Goal: Communication & Community: Answer question/provide support

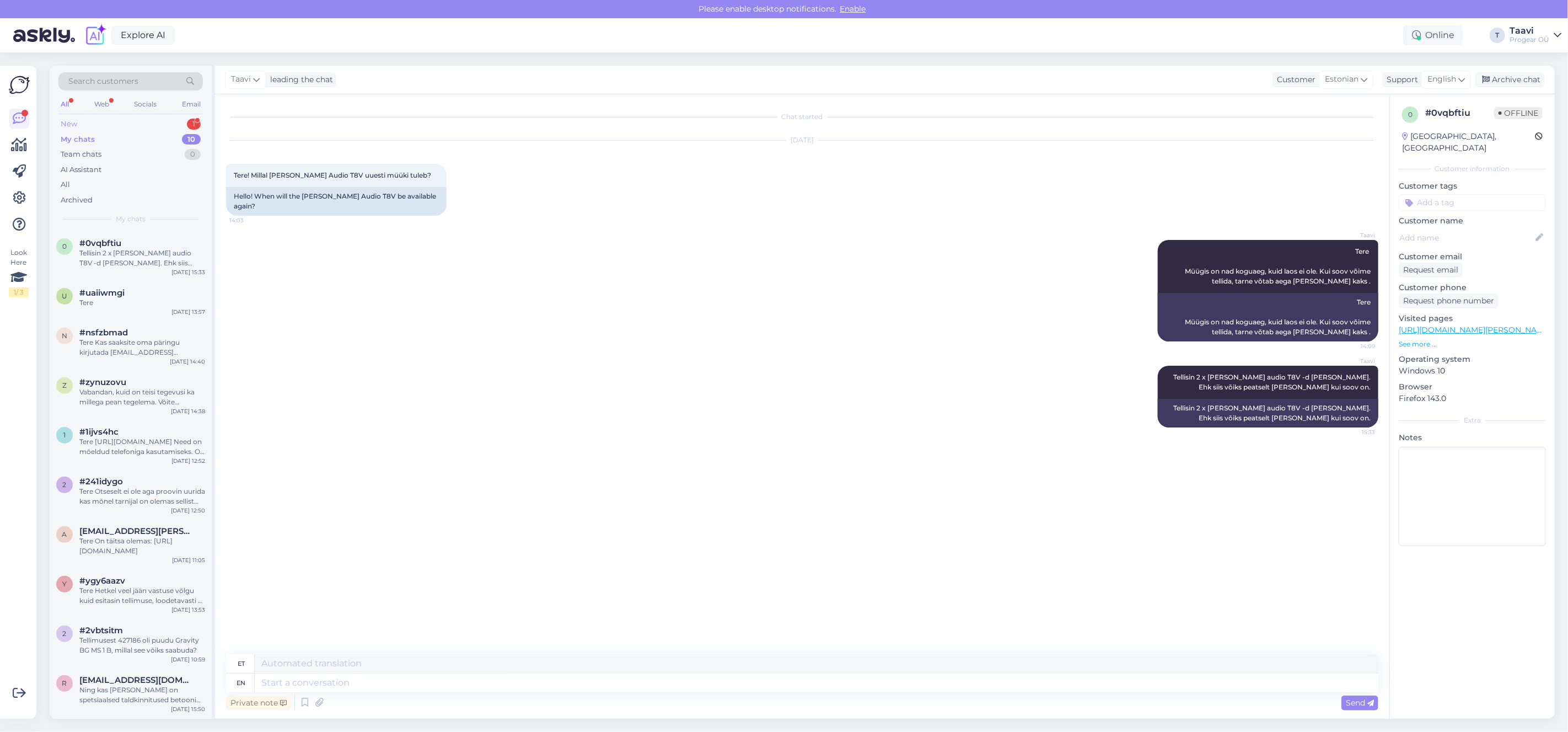
click at [138, 123] on div "New 1" at bounding box center [130, 124] width 145 height 16
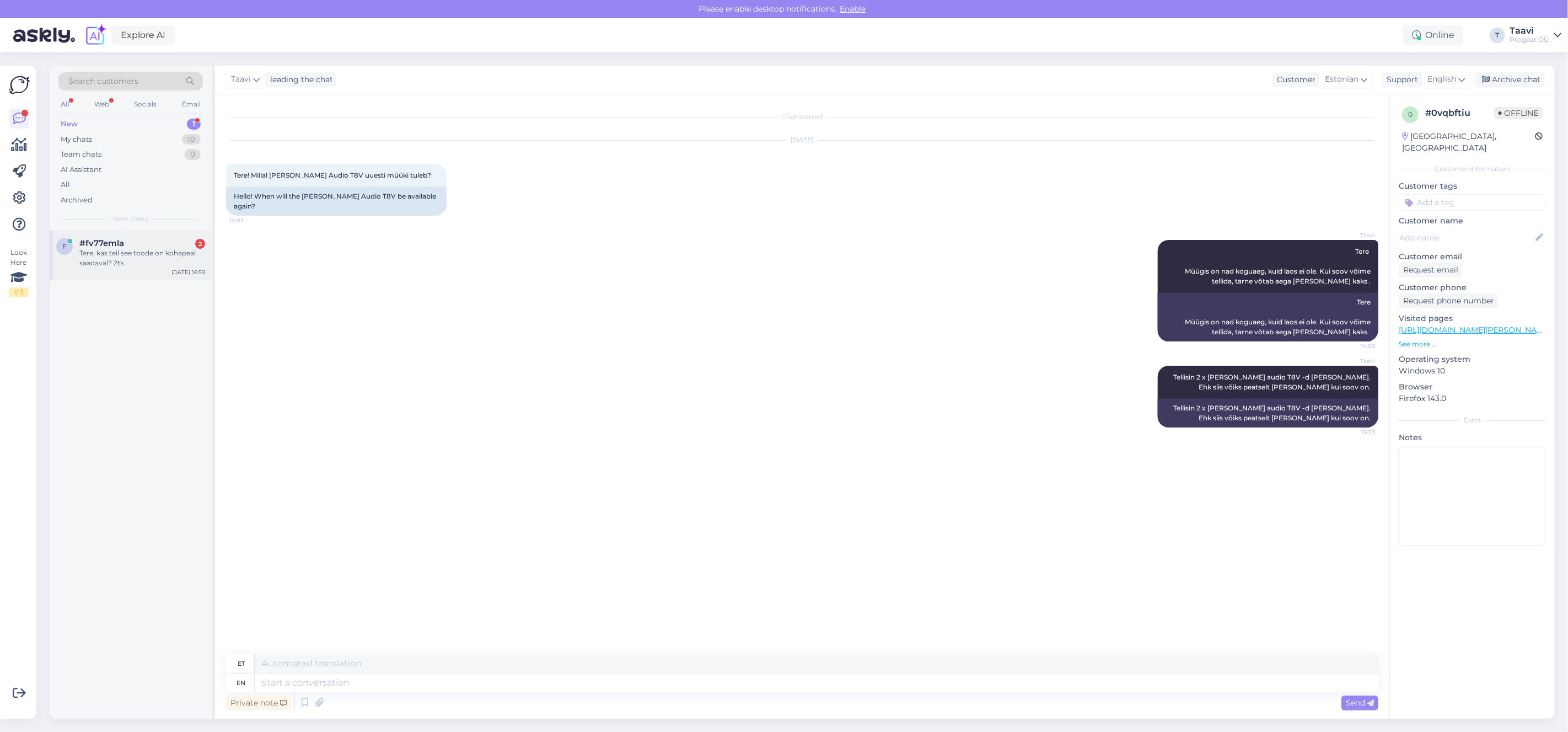
click at [149, 254] on div "Tere, kas teil see toode on kohapeal saadaval? 2tk" at bounding box center [142, 258] width 126 height 20
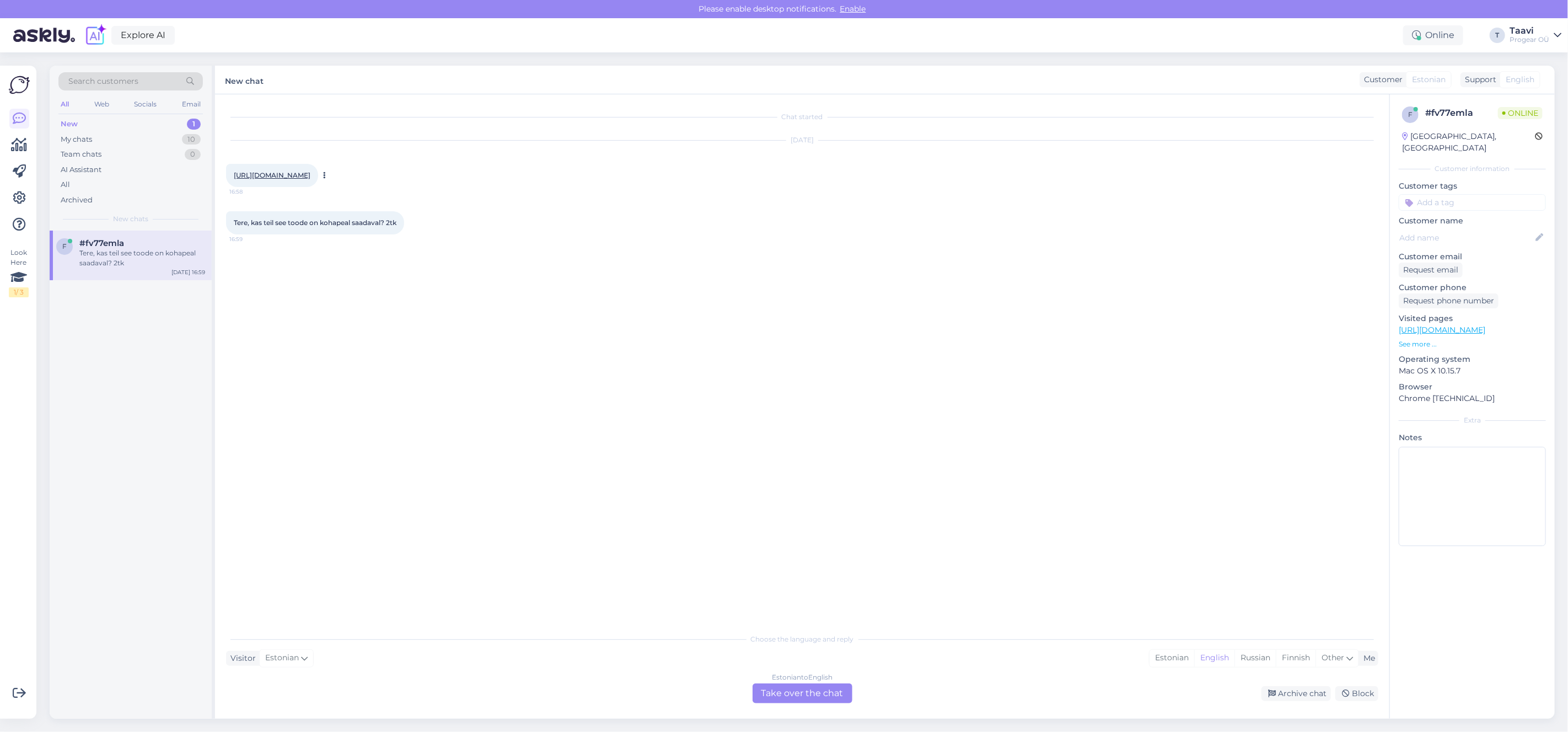
click at [310, 176] on link "[URL][DOMAIN_NAME]" at bounding box center [272, 175] width 77 height 8
click at [799, 700] on div "Estonian to English Take over the chat" at bounding box center [802, 693] width 100 height 20
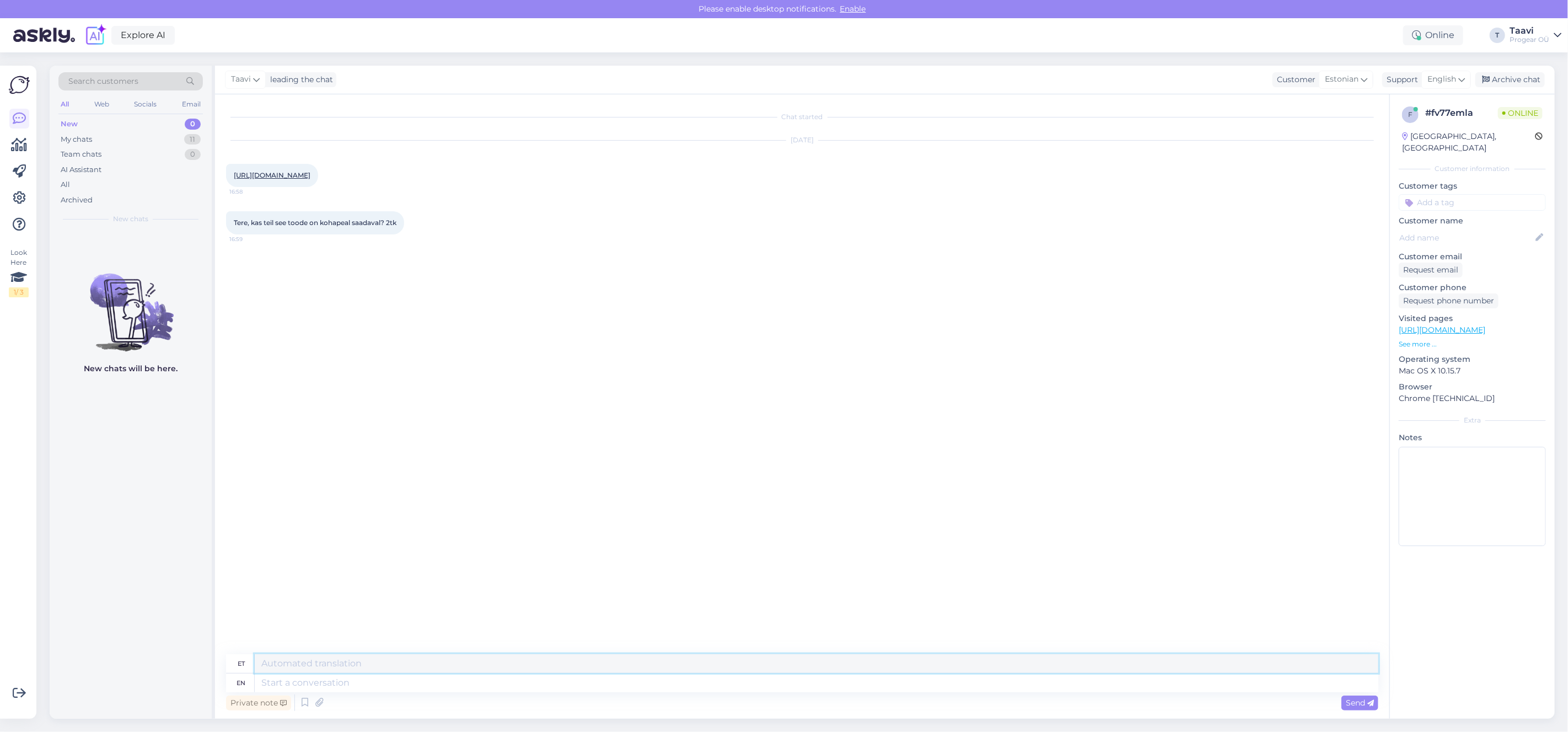
drag, startPoint x: 328, startPoint y: 663, endPoint x: 317, endPoint y: 674, distance: 15.6
click at [321, 669] on textarea at bounding box center [817, 663] width 1124 height 19
click at [303, 687] on textarea at bounding box center [817, 683] width 1124 height 19
type textarea "Tere"
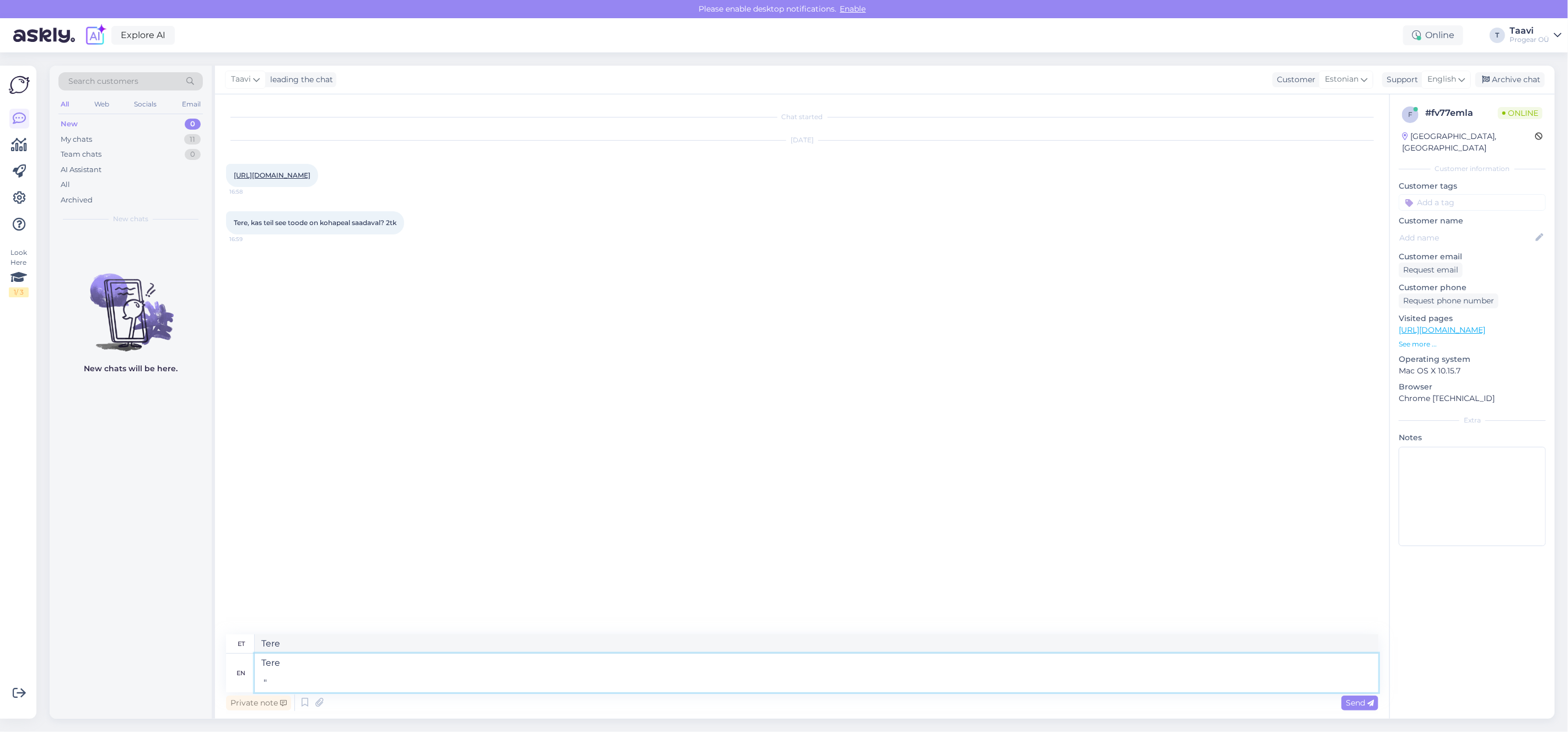
type textarea "Tere " t"
type textarea "Tere ""
type textarea "Tere " tk"
type textarea "Tere " tk on t"
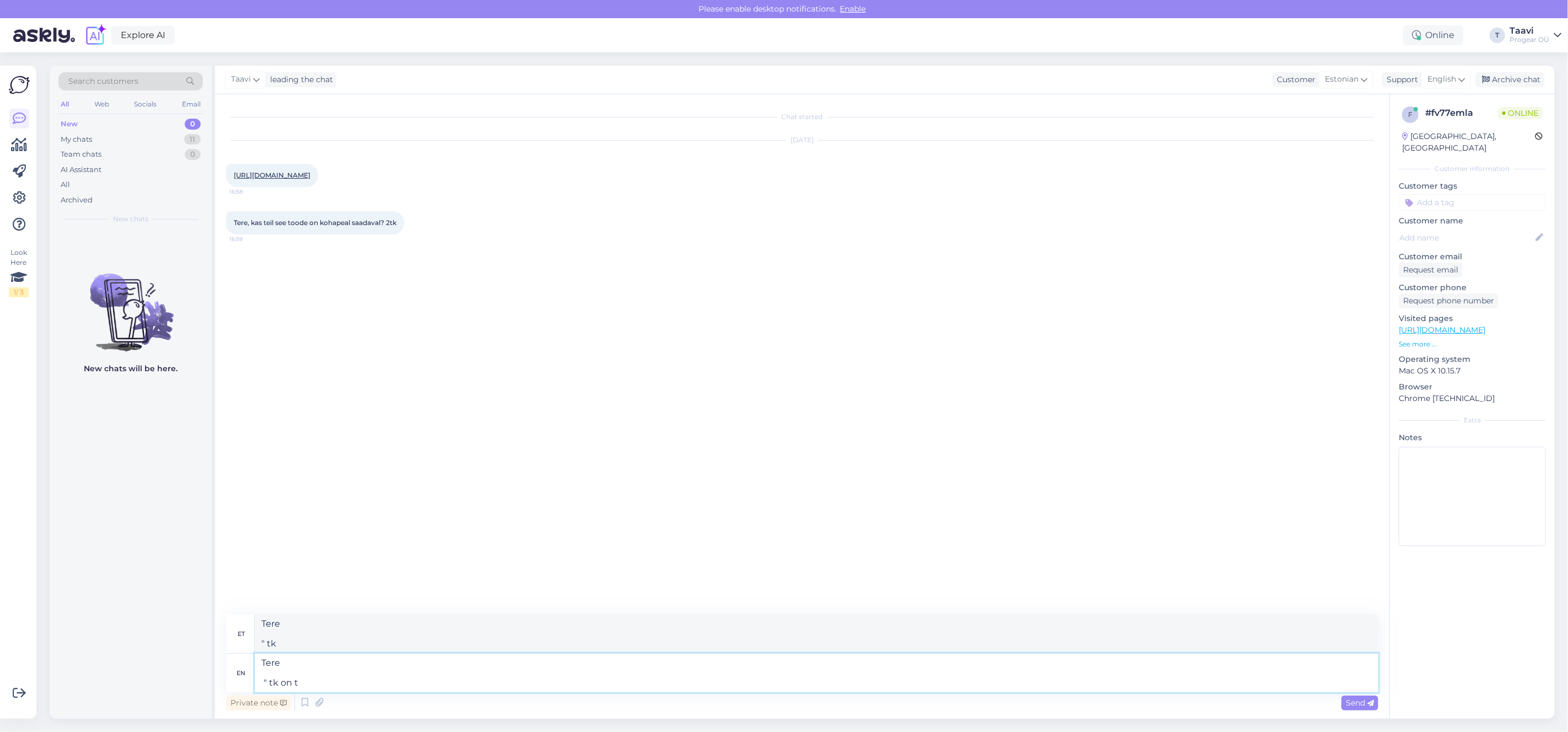
type textarea "Tere " [PERSON_NAME]"
type textarea "Tere " tk on tõesti ko"
type textarea "Tere " tk on tõisti"
type textarea "Tere " tk on tõesti kohapeal"
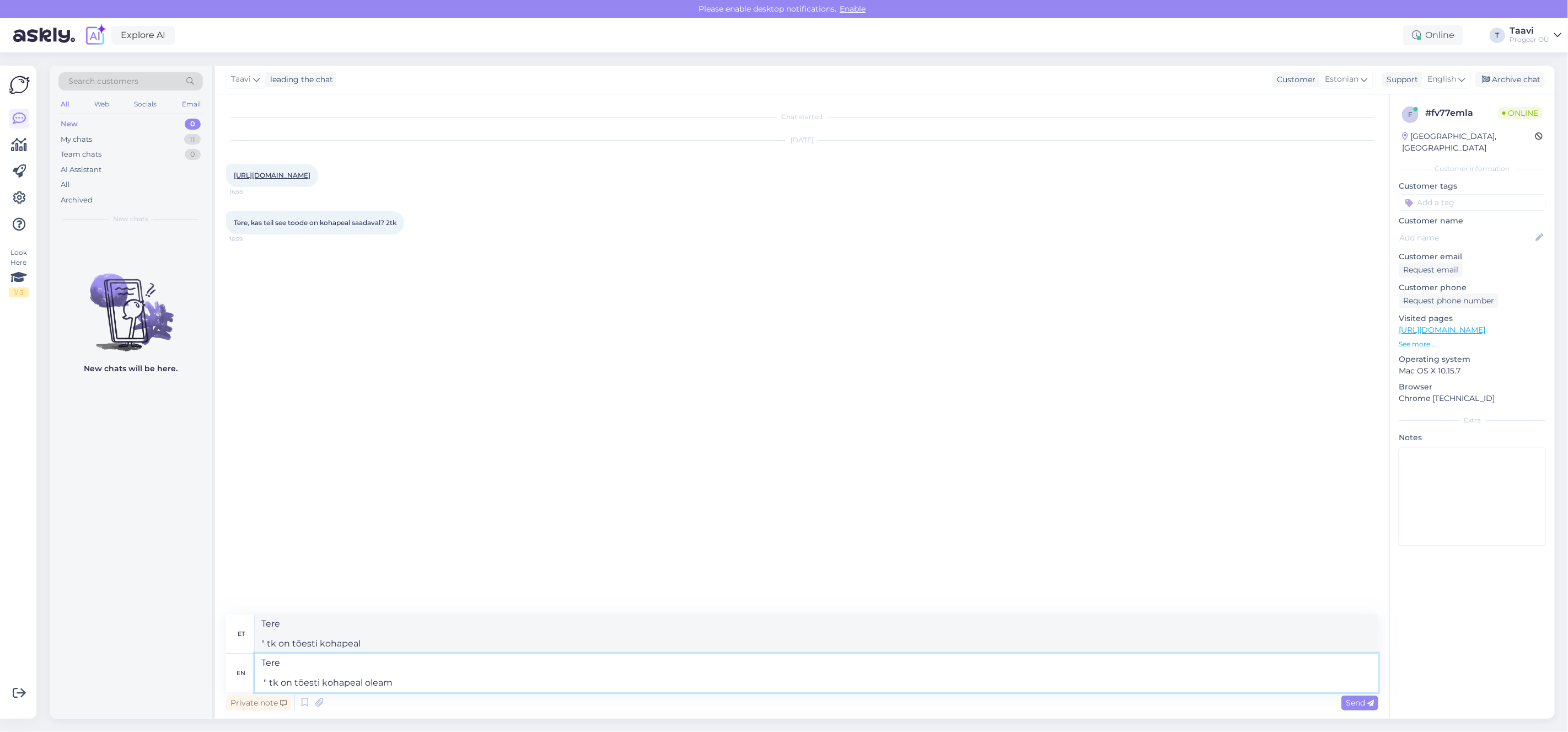
type textarea "Tere " tk on tõesti kohapeal oleams"
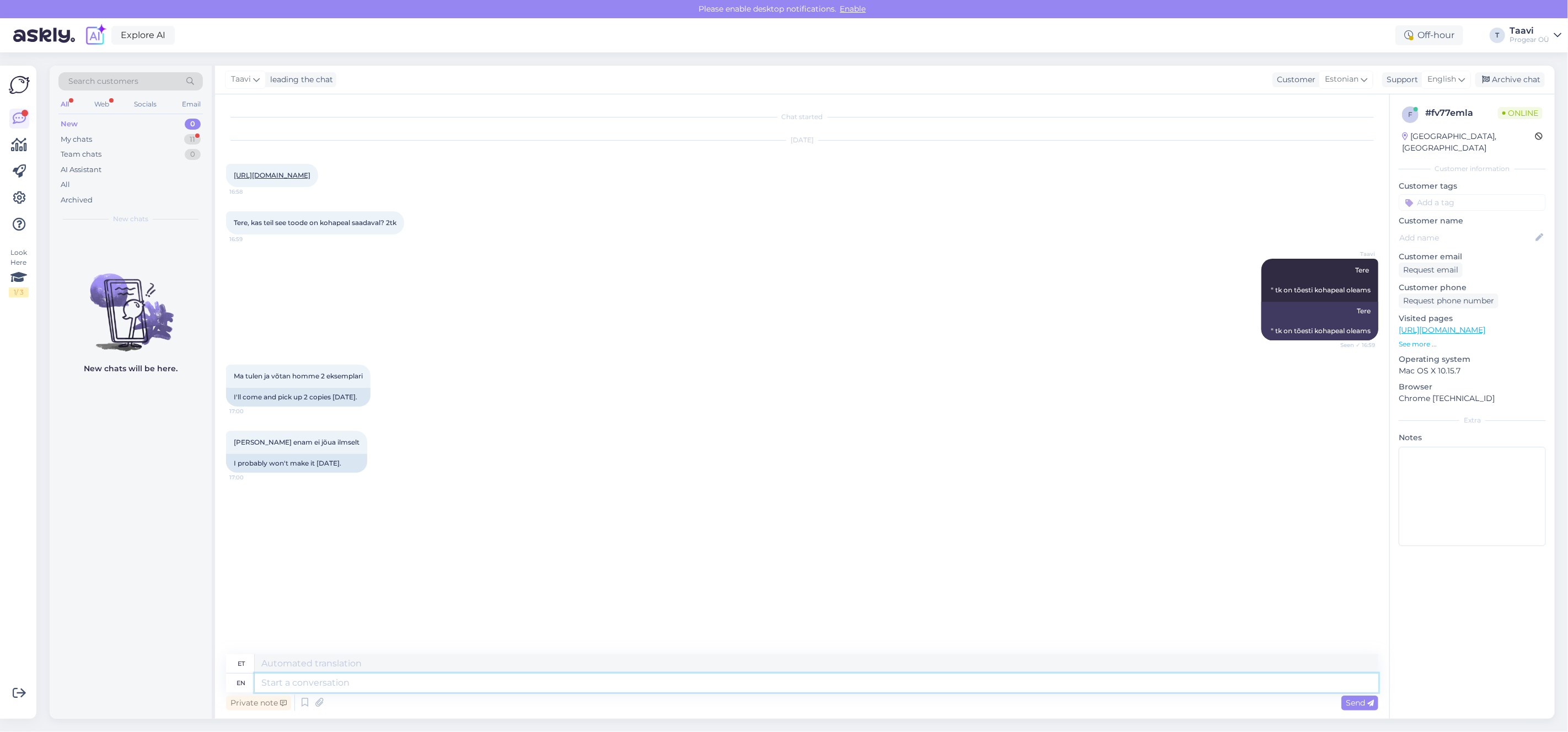
click at [330, 678] on textarea at bounding box center [817, 683] width 1124 height 19
type textarea "jah"
type textarea "jah tänaseks o"
type textarea "jah tänaseks"
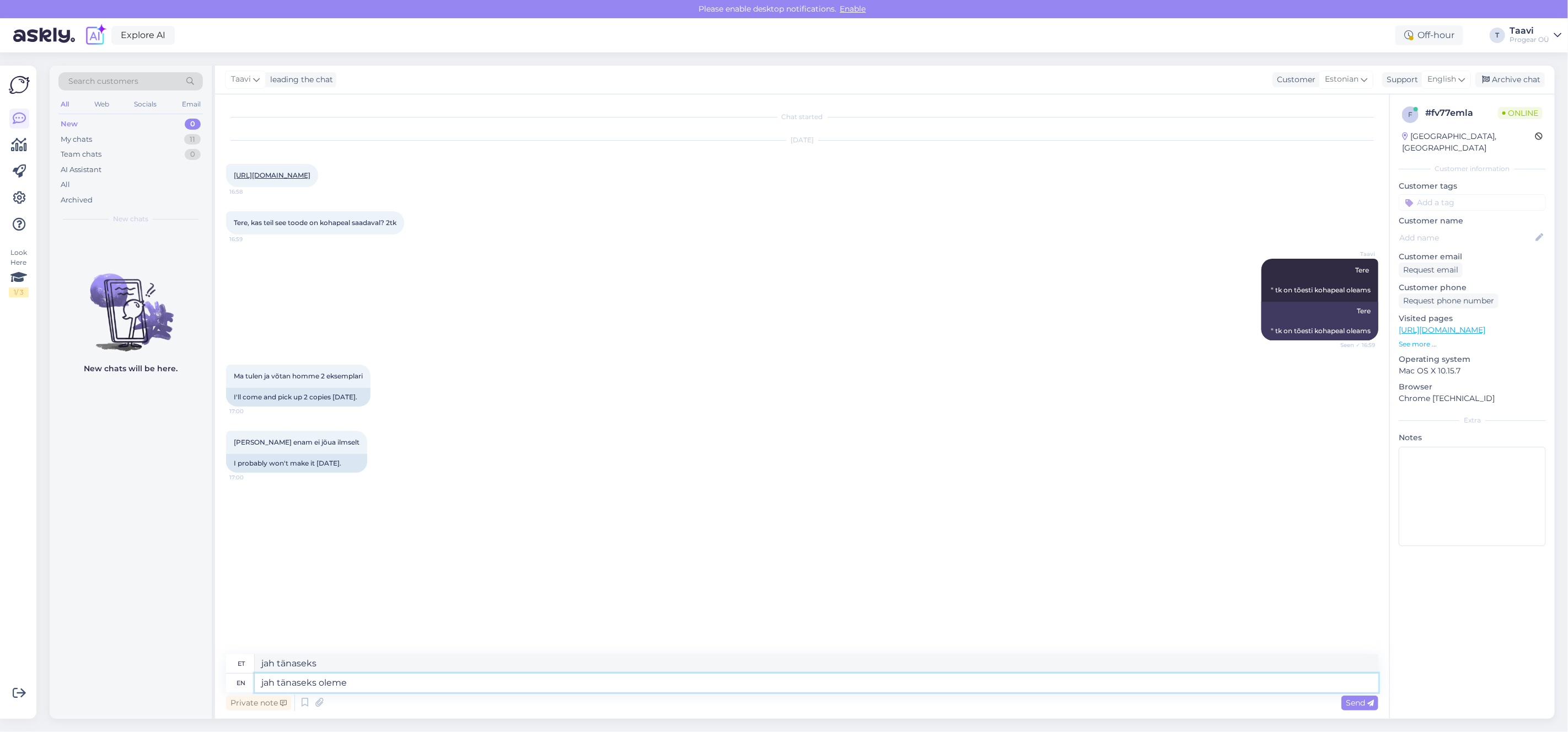
type textarea "jah tänaseks oleme"
type textarea "jah tänaseks oleme sulgenud"
type textarea "jah tänaseks oleme sulgenu,"
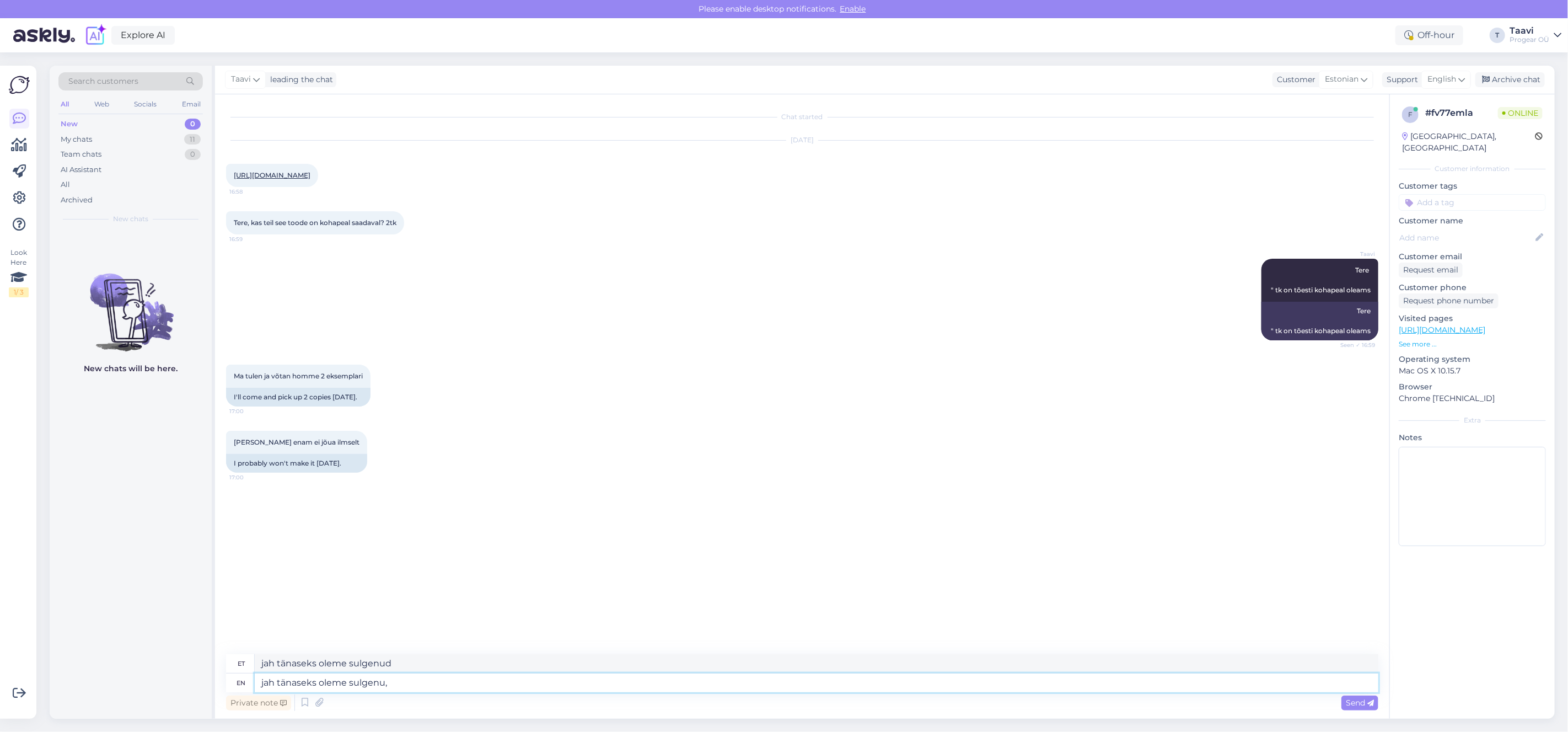
type textarea "jah tänaseks oleme sulgenud,"
type textarea "jah tänaseks oleme sulgenu, aga v"
type textarea "jah tänaseks oleme sulgenu, aga"
type textarea "jah tänaseks oleme sulgenu, aga võid"
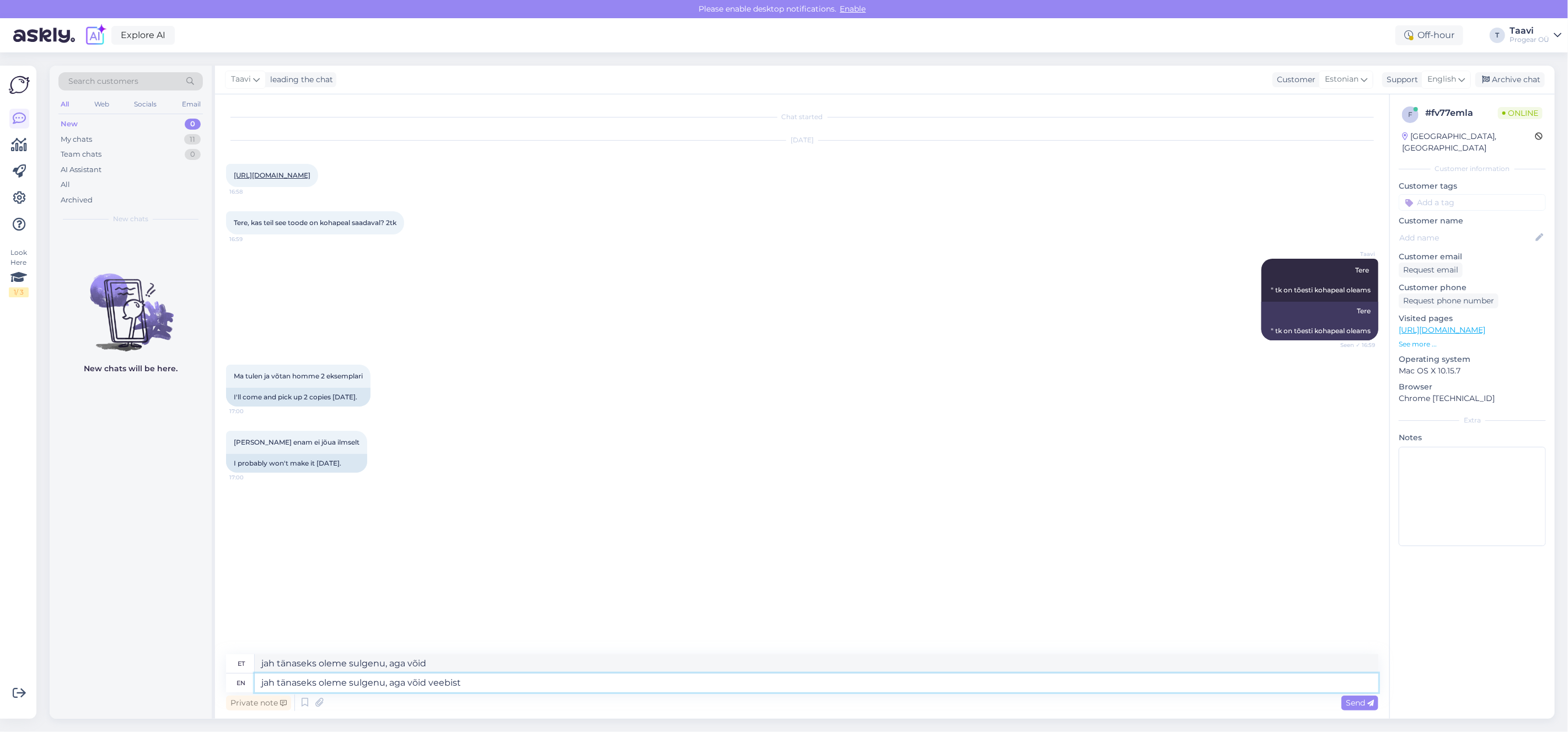
type textarea "jah tänaseks oleme sulgenu, aga võid veebist ä"
type textarea "jah tänaseks oleme sulgenu, aga võid veebist"
type textarea "jah tänaseks oleme sulgenu, aga võid veebist ära te"
type textarea "jah tänaseks oleme sulgenu, aga võid veebist ära"
type textarea "jah tänaseks oleme sulgenu, aga võid veebist ära tellida"
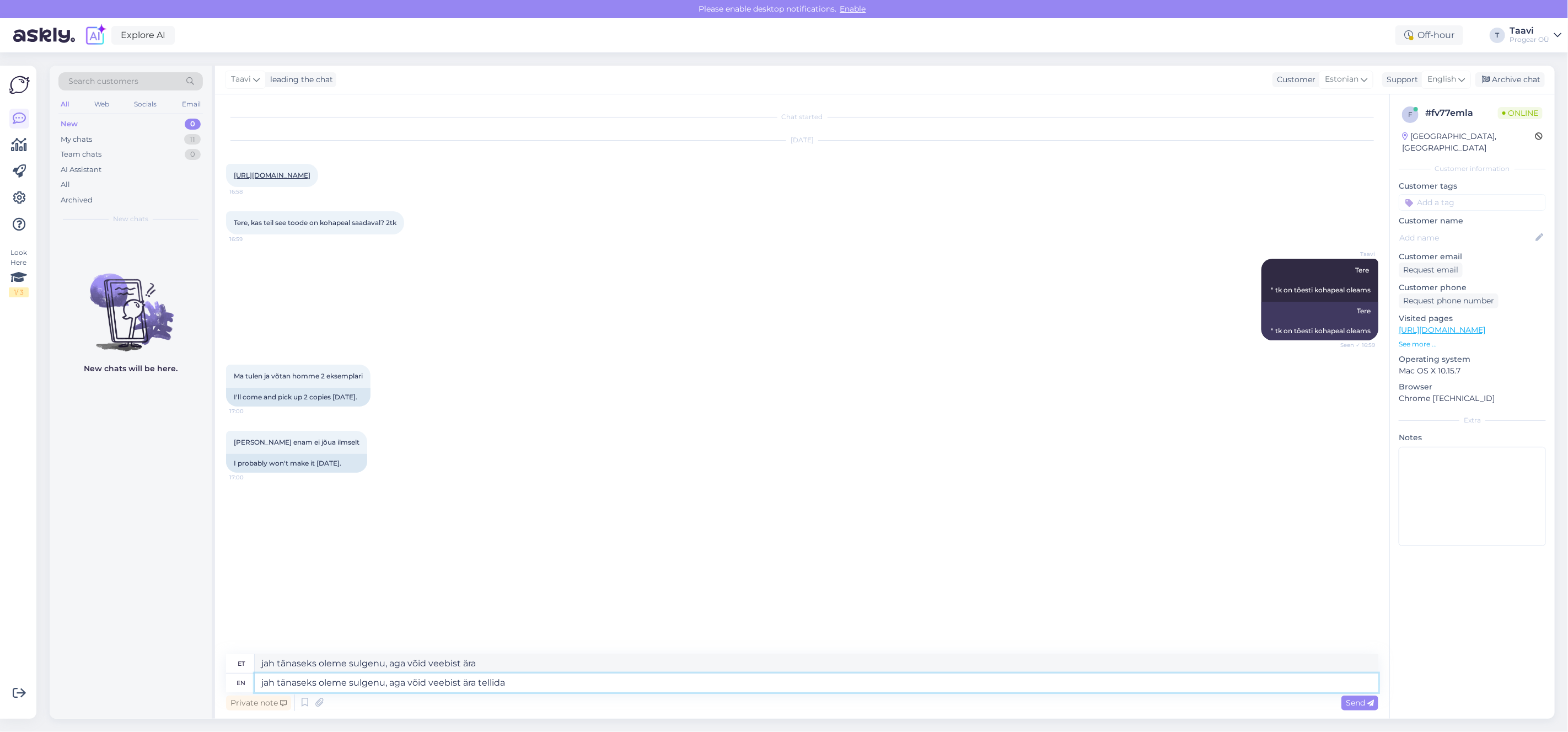
type textarea "jah tänaseks oleme sulgenu, aga võid veebist ära tellida"
type textarea "jah tänaseks oleme sulgenu, aga võid veebist ära tellida juba"
type textarea "jah tänaseks oleme sulgenu, aga võid veebist ära tellida [PERSON_NAME]"
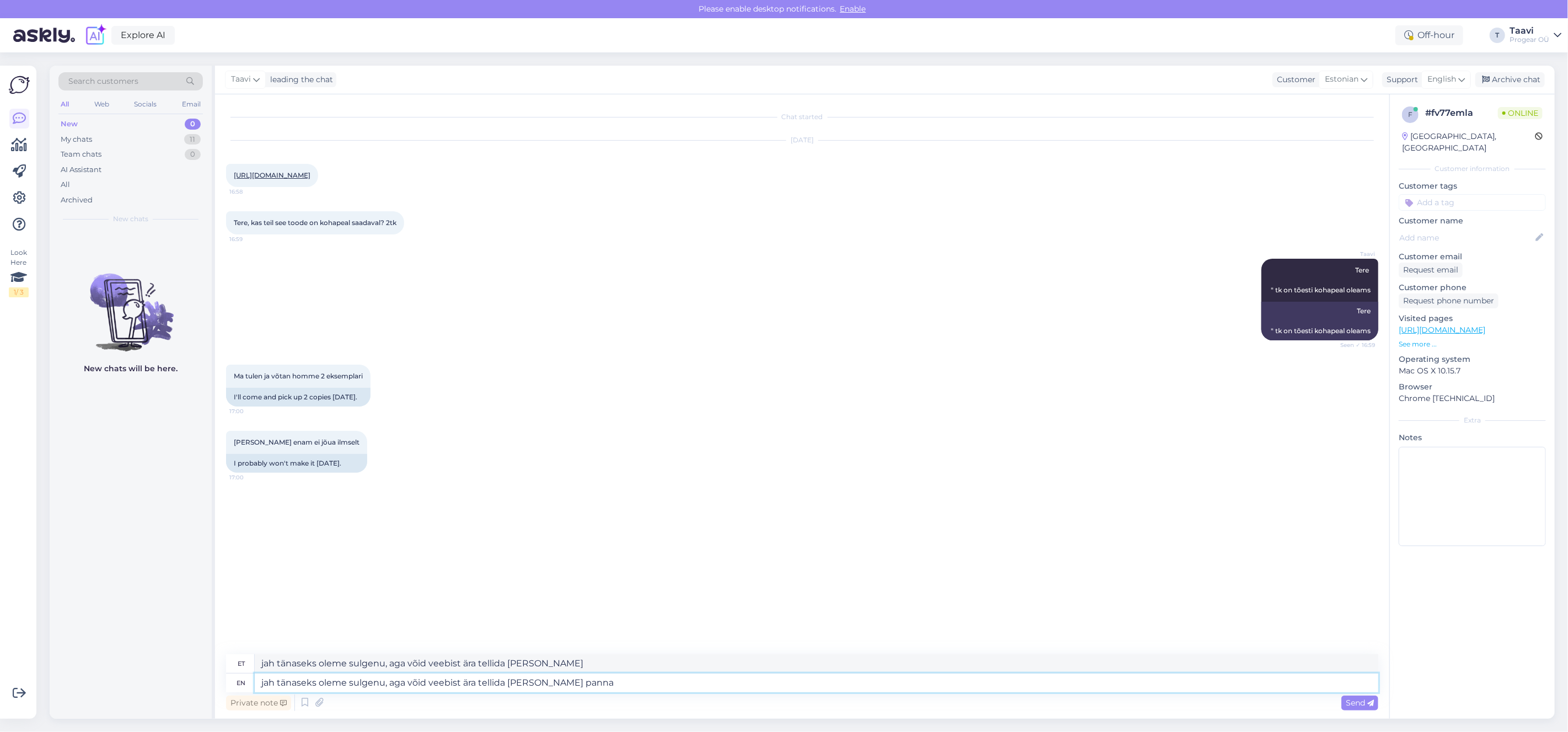
type textarea "jah tänaseks oleme sulgenu, aga võid veebist ära tellida [PERSON_NAME] panna e"
type textarea "jah tänaseks oleme sulgenu, aga võid veebist ära tellida [PERSON_NAME] panna"
type textarea "jah tänaseks oleme sulgenu, aga võid veebist ära tellida [PERSON_NAME] panna et…"
type textarea "jah tänaseks oleme sulgenu, aga võid veebist ära tellida [PERSON_NAME] panna et"
type textarea "jah tänaseks oleme sulgenu, aga võid veebist ära tellida [PERSON_NAME] panna et…"
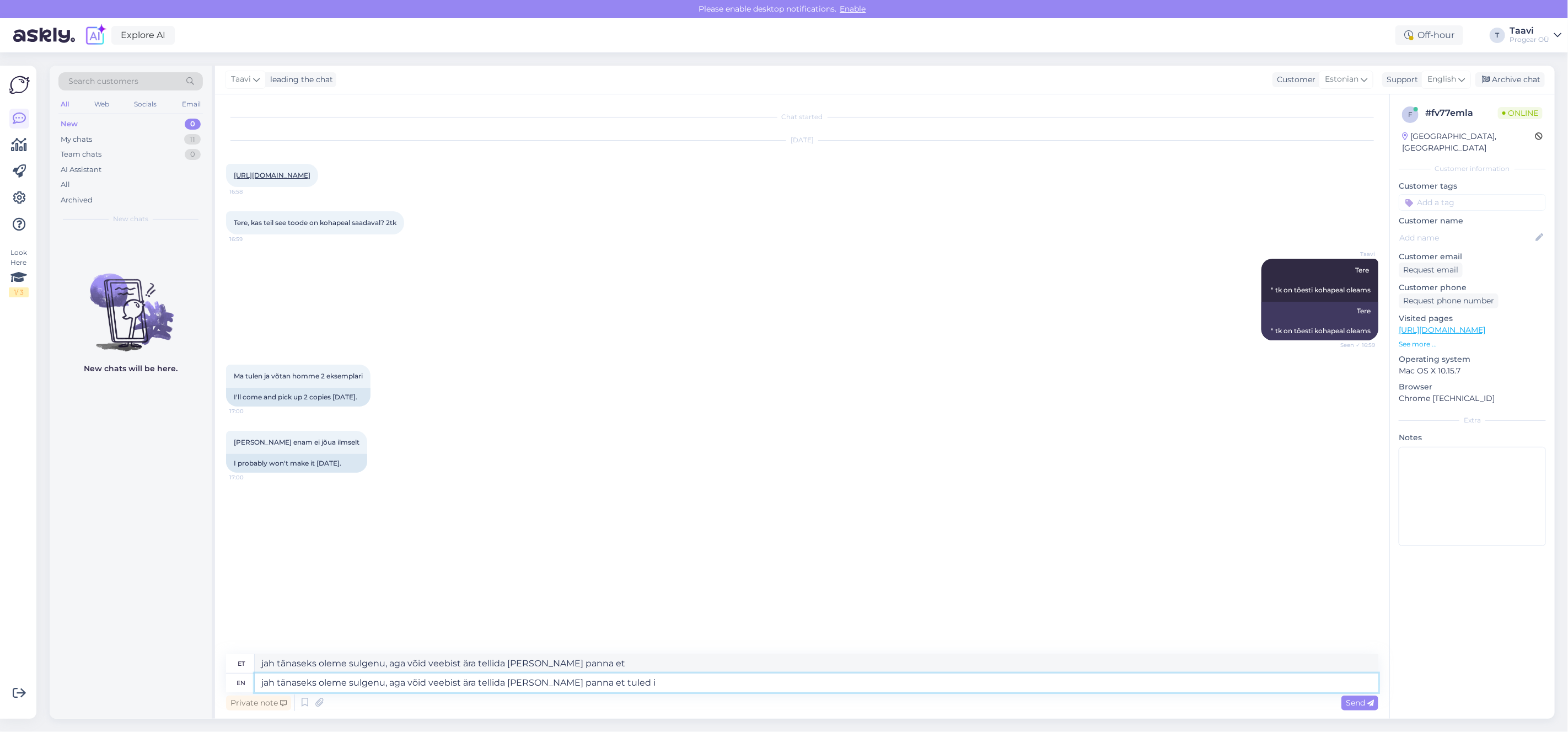
type textarea "jah tänaseks oleme sulgenu, aga võid veebist ära tellida [PERSON_NAME] panna et…"
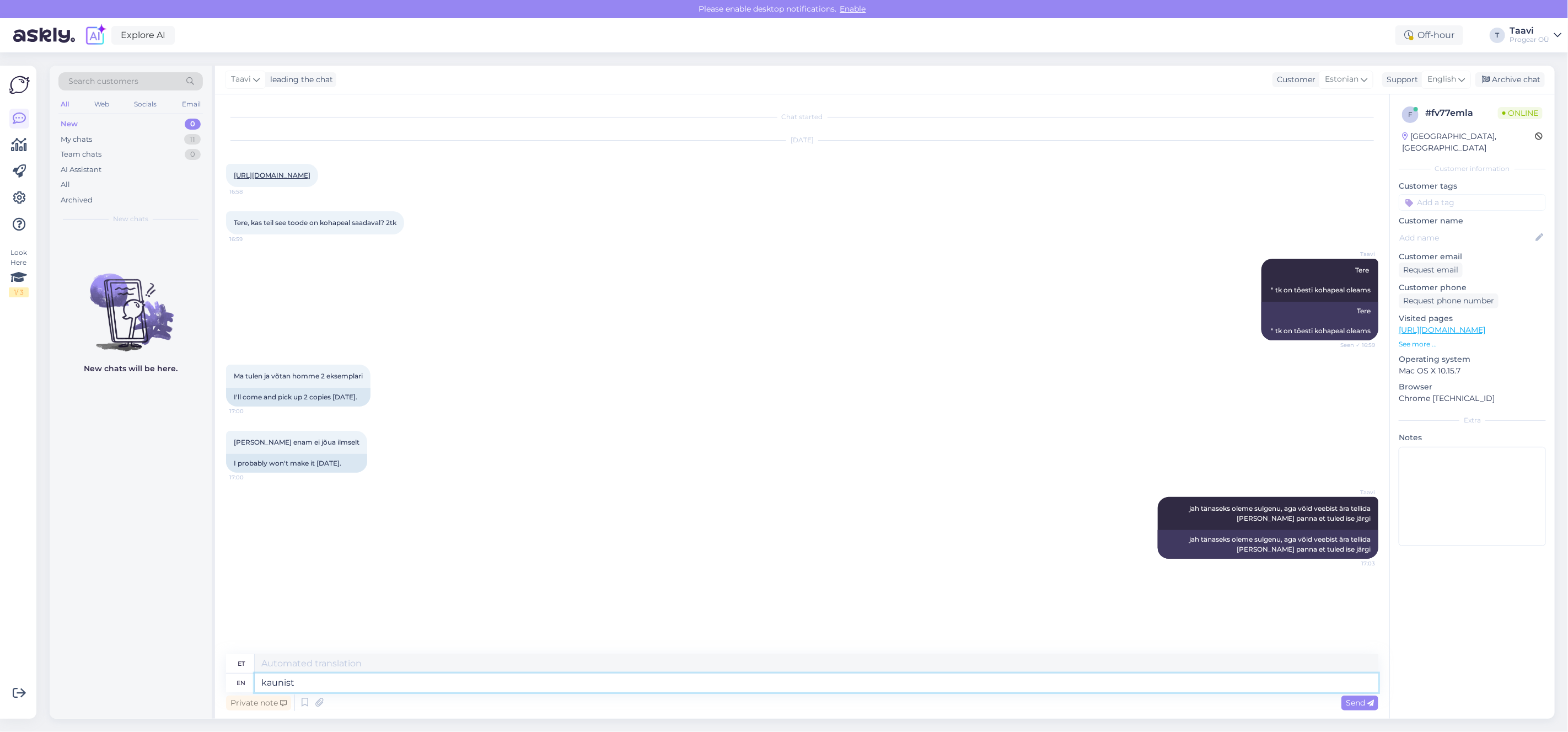
type textarea "kaunist"
type textarea "kaunist õhtut"
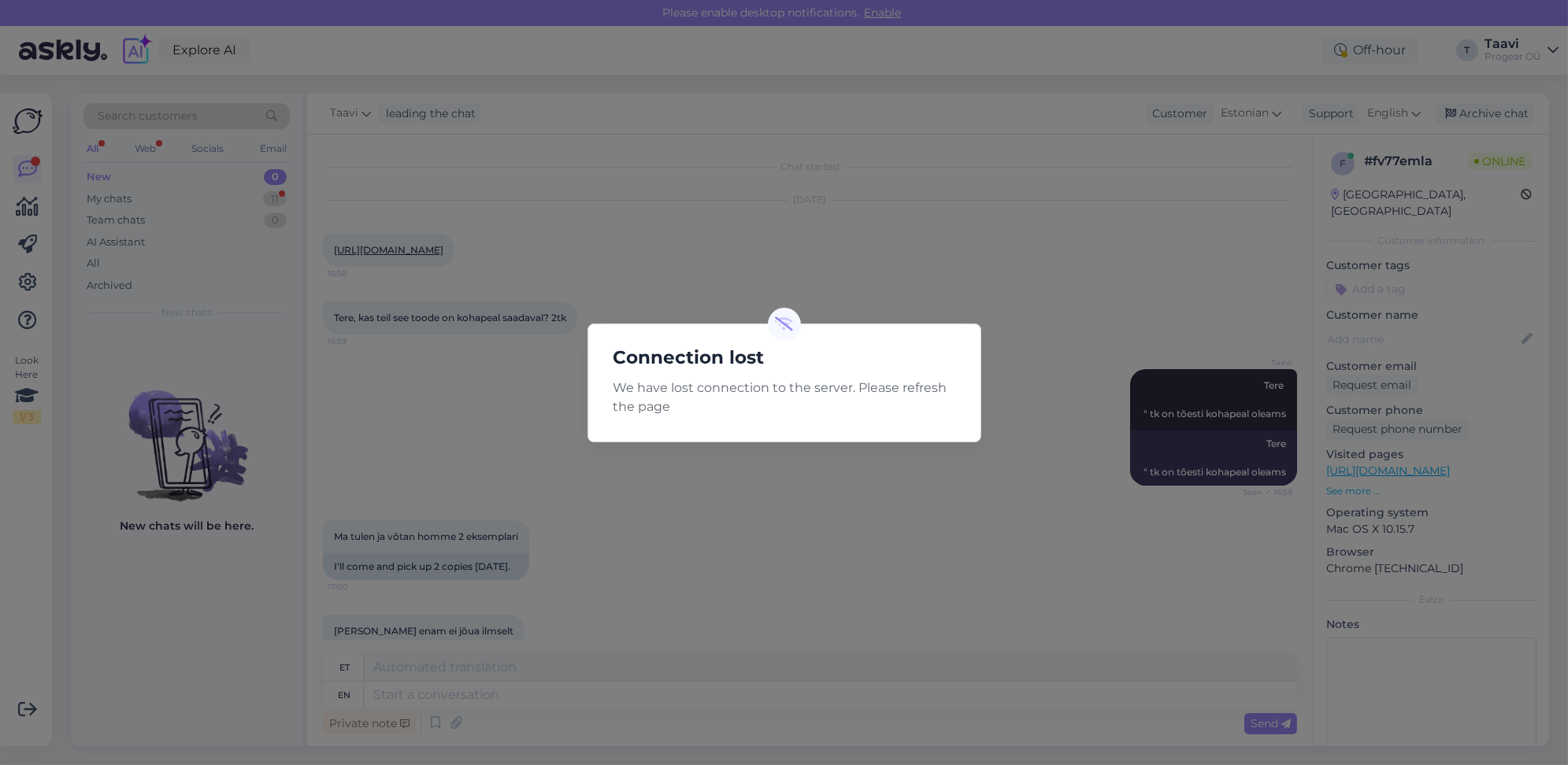
scroll to position [363, 0]
